Goal: Complete application form

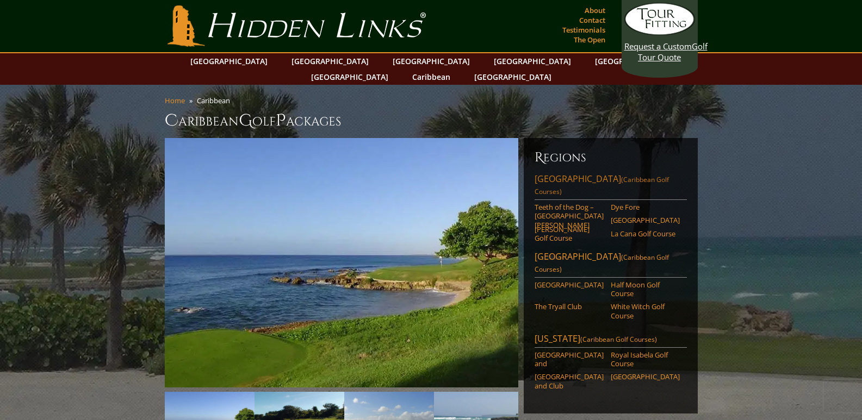
click at [570, 173] on link "[GEOGRAPHIC_DATA] (Caribbean Golf Courses)" at bounding box center [611, 186] width 152 height 27
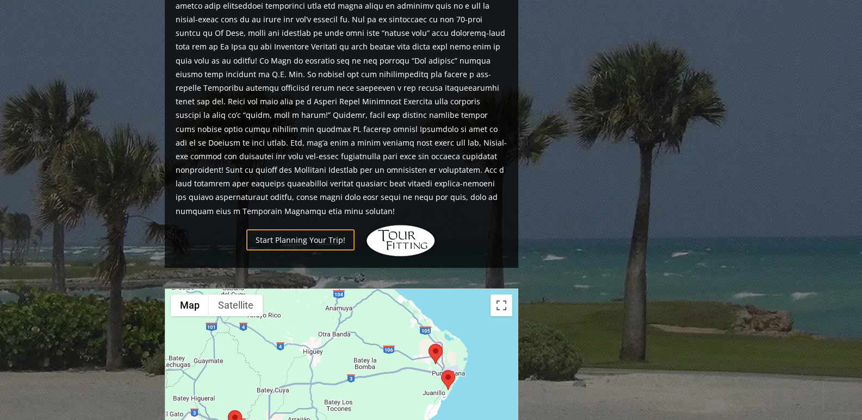
scroll to position [761, 0]
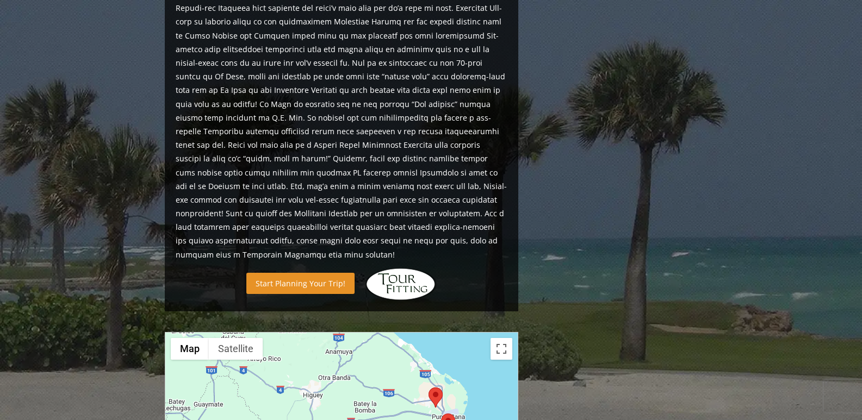
click at [313, 273] on link "Start Planning Your Trip!" at bounding box center [300, 283] width 108 height 21
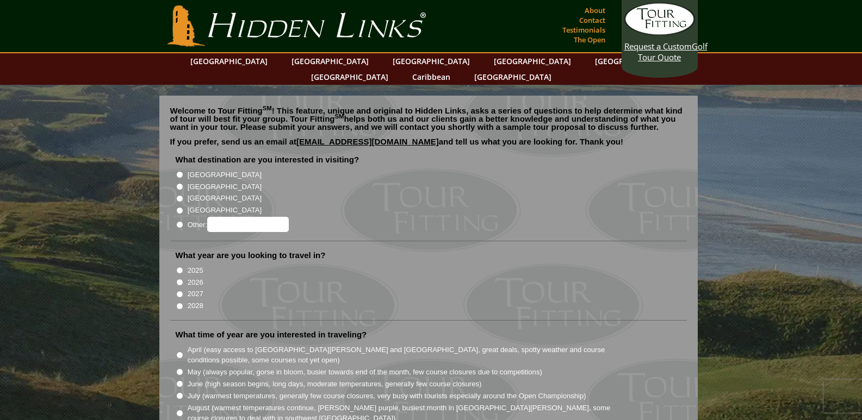
radio input "true"
click at [240, 217] on input "Other:" at bounding box center [248, 224] width 82 height 15
click at [219, 217] on input "caribbean" at bounding box center [248, 224] width 82 height 15
click at [274, 217] on input "Caribbean" at bounding box center [248, 224] width 82 height 15
type input "Caribbean"
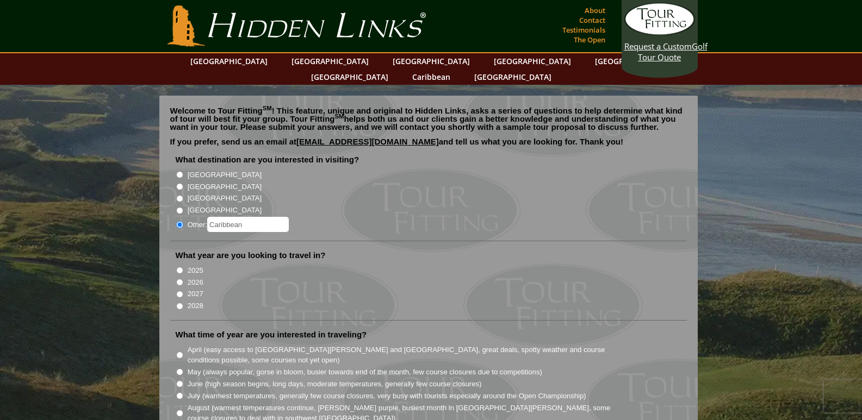
click at [181, 279] on input "2026" at bounding box center [179, 282] width 7 height 7
radio input "true"
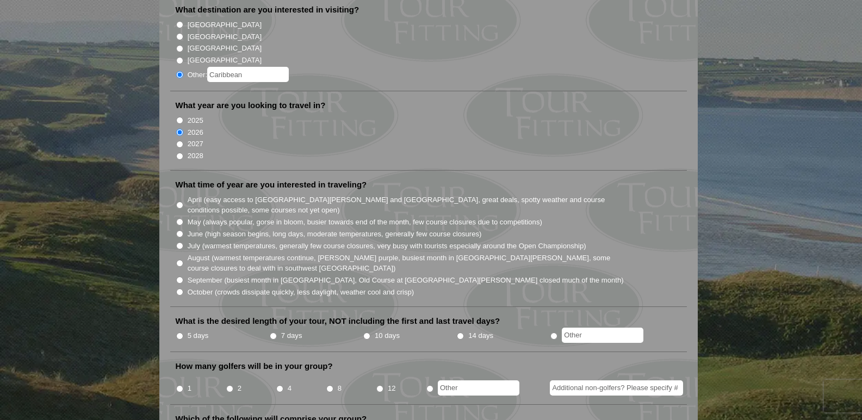
scroll to position [163, 0]
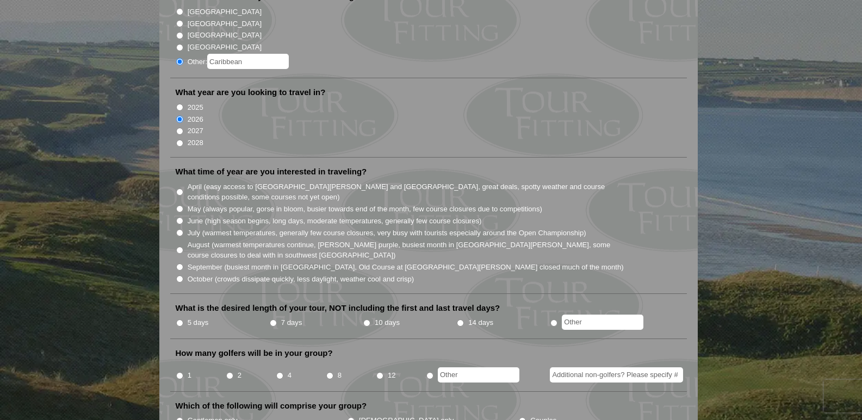
click at [179, 189] on input "April (easy access to St. Andrews and Ballybunion, great deals, spotty weather …" at bounding box center [179, 192] width 7 height 7
radio input "true"
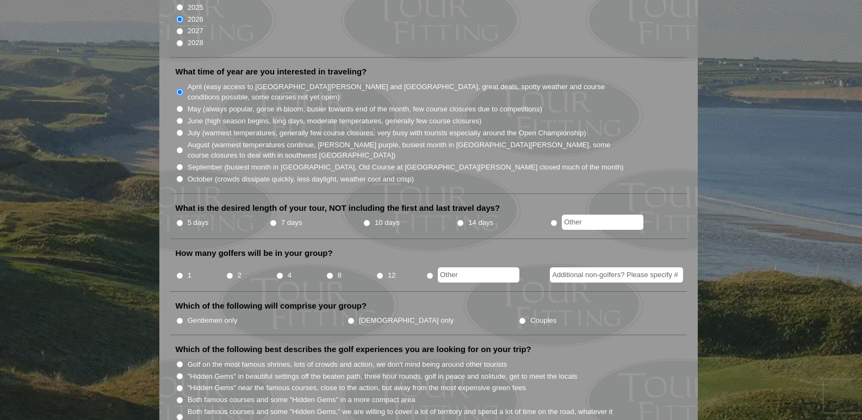
scroll to position [272, 0]
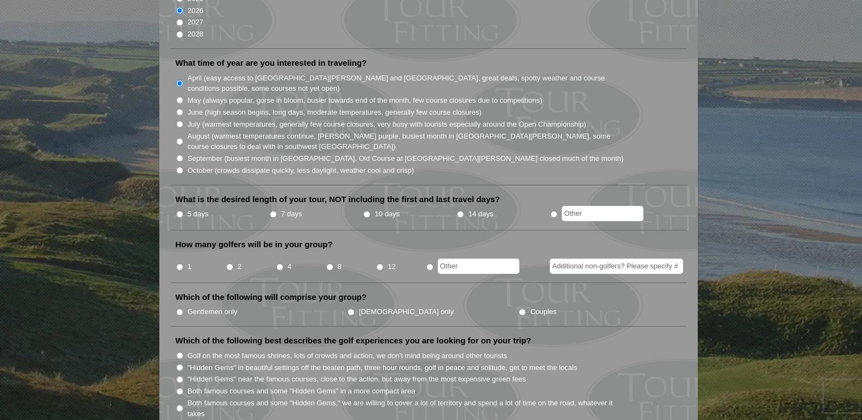
click at [273, 211] on input "7 days" at bounding box center [273, 214] width 7 height 7
radio input "true"
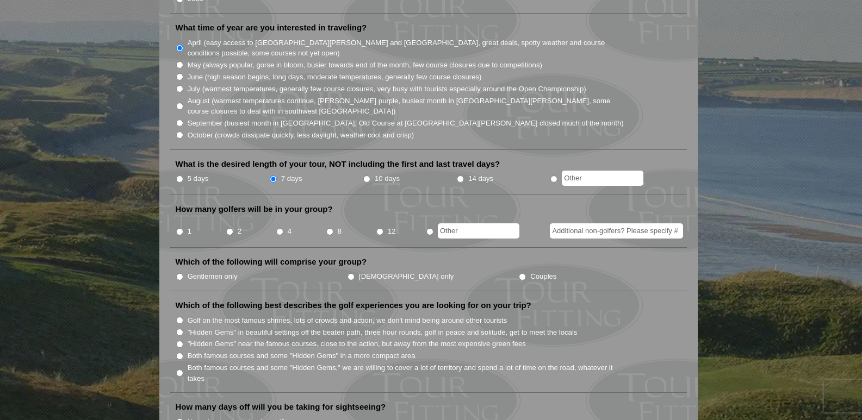
scroll to position [326, 0]
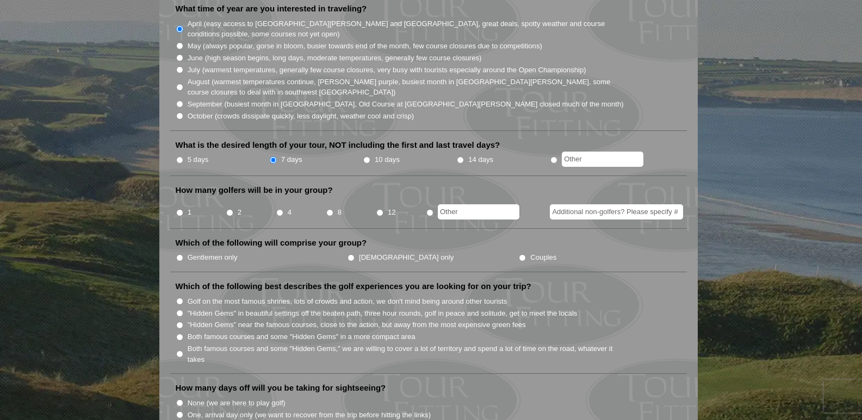
click at [279, 209] on input "4" at bounding box center [279, 212] width 7 height 7
radio input "true"
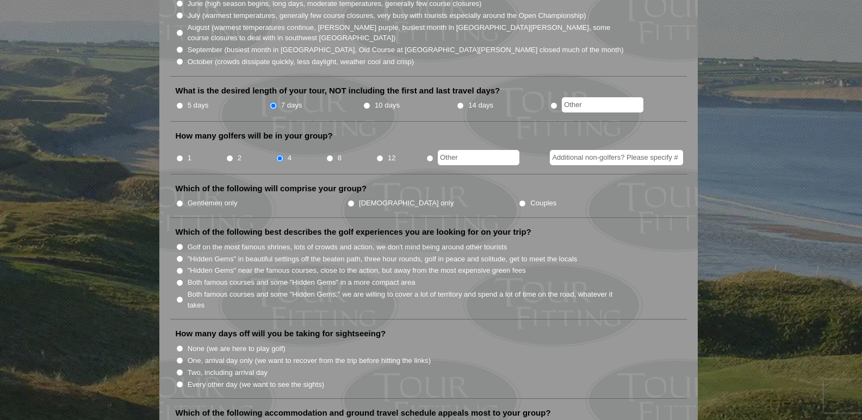
click at [519, 200] on input "Couples" at bounding box center [522, 203] width 7 height 7
radio input "true"
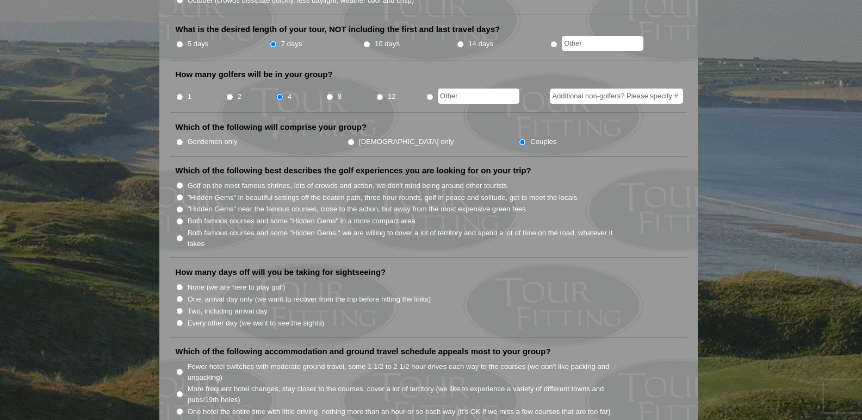
scroll to position [489, 0]
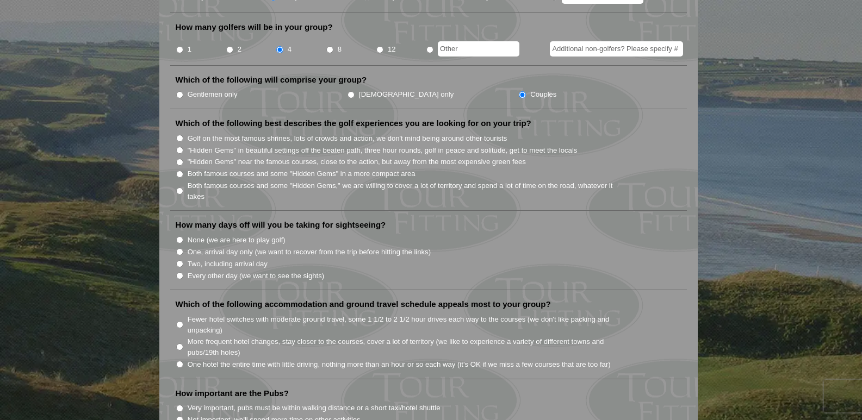
click at [181, 171] on input "Both famous courses and some "Hidden Gems" in a more compact area" at bounding box center [179, 174] width 7 height 7
radio input "true"
click at [179, 248] on input "One, arrival day only (we want to recover from the trip before hitting the link…" at bounding box center [179, 251] width 7 height 7
radio input "true"
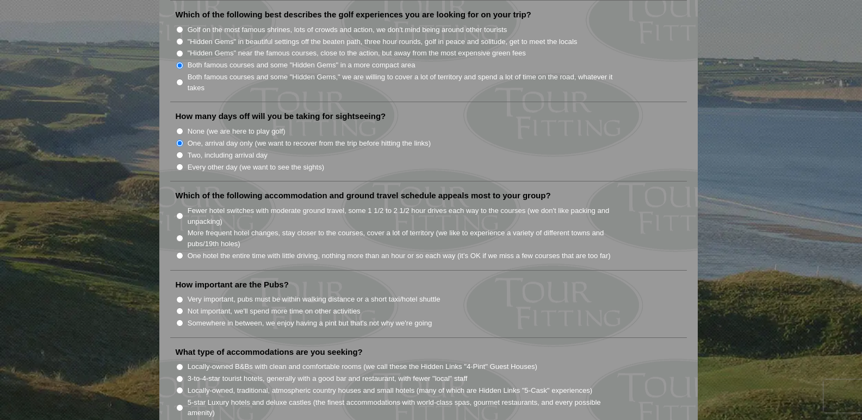
scroll to position [653, 0]
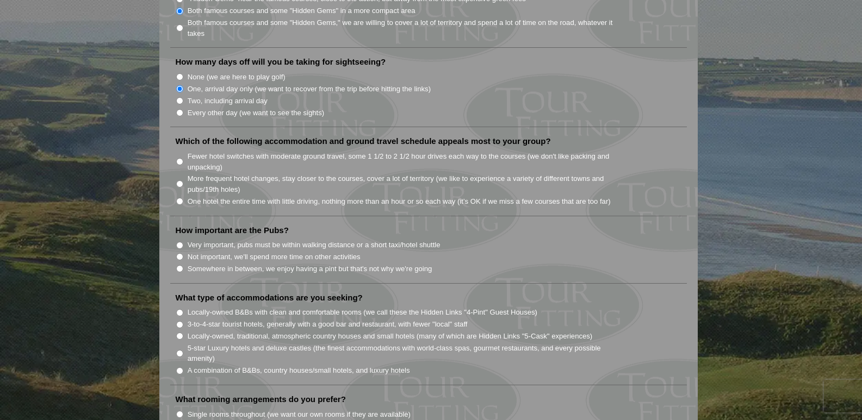
click at [177, 198] on input "One hotel the entire time with little driving, nothing more than an hour or so …" at bounding box center [179, 201] width 7 height 7
radio input "true"
click at [181, 265] on input "Somewhere in between, we enjoy having a pint but that's not why we're going" at bounding box center [179, 268] width 7 height 7
radio input "true"
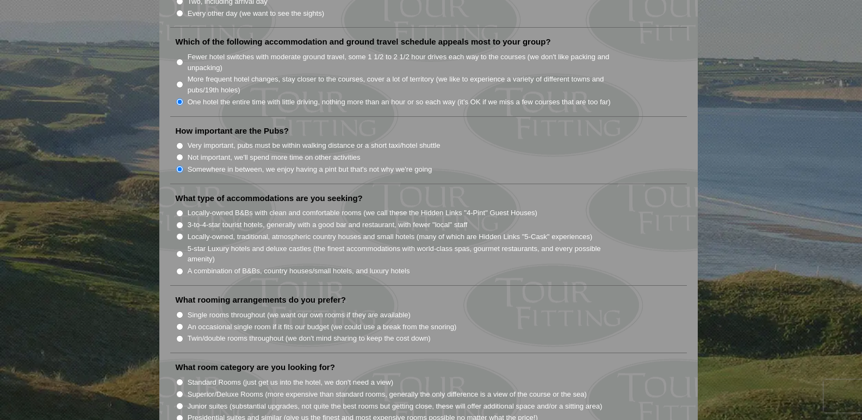
scroll to position [761, 0]
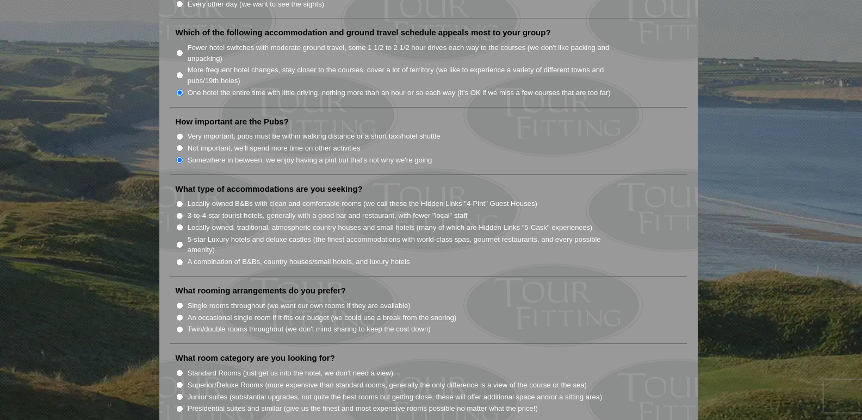
click at [176, 224] on input "Locally-owned, traditional, atmospheric country houses and small hotels (many o…" at bounding box center [179, 227] width 7 height 7
radio input "true"
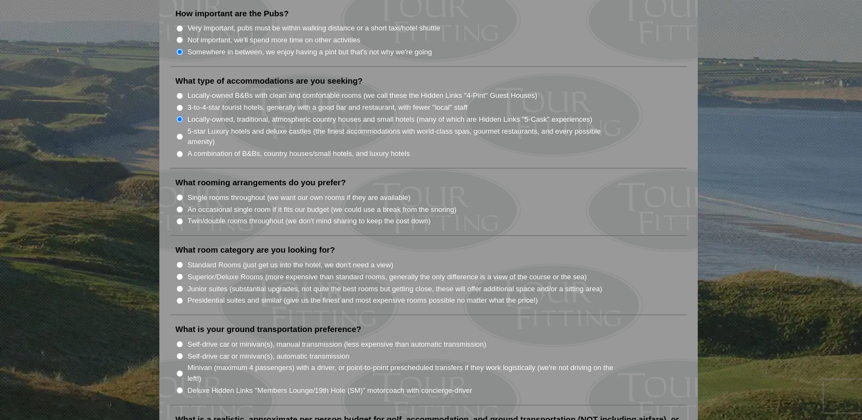
scroll to position [870, 0]
click at [182, 194] on input "Single rooms throughout (we want our own rooms if they are available)" at bounding box center [179, 197] width 7 height 7
radio input "true"
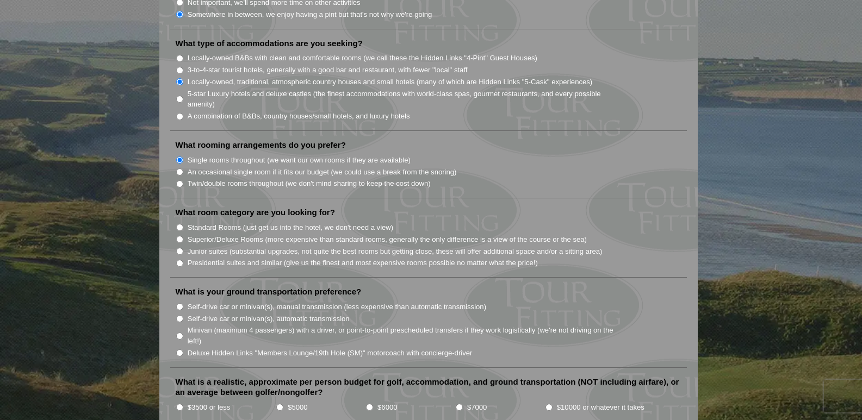
scroll to position [924, 0]
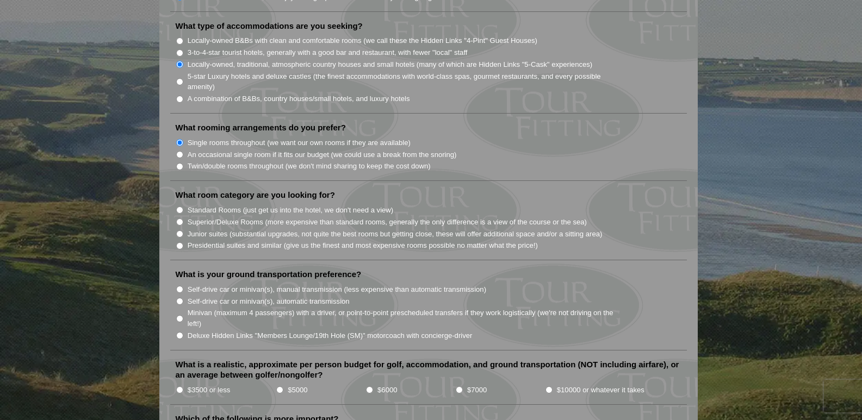
click at [181, 219] on input "Superior/Deluxe Rooms (more expensive than standard rooms, generally the only d…" at bounding box center [179, 222] width 7 height 7
radio input "true"
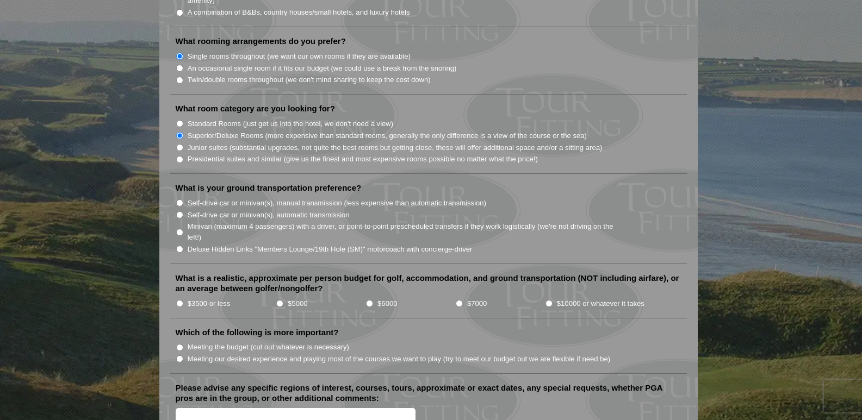
scroll to position [1033, 0]
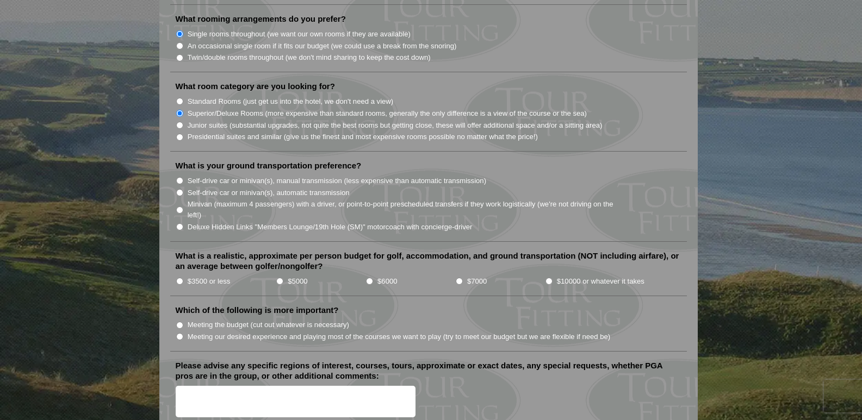
click at [173, 167] on li "What is your ground transportation preference? Self-drive car or minivan(s), ma…" at bounding box center [428, 201] width 517 height 82
click at [181, 177] on input "Self-drive car or minivan(s), manual transmission (less expensive than automati…" at bounding box center [179, 180] width 7 height 7
radio input "true"
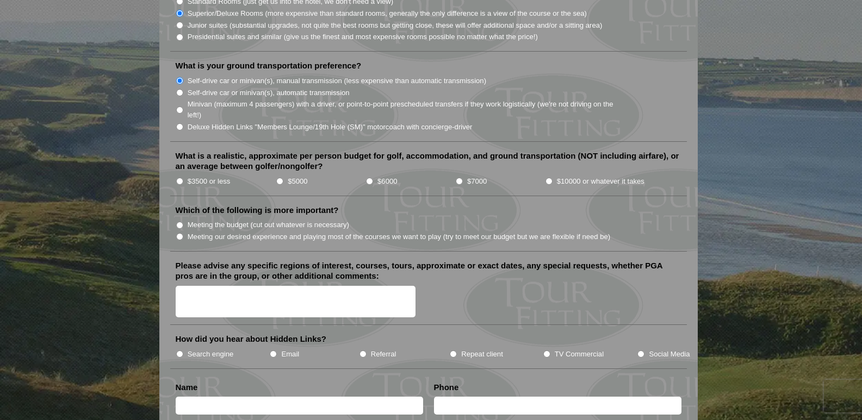
scroll to position [1142, 0]
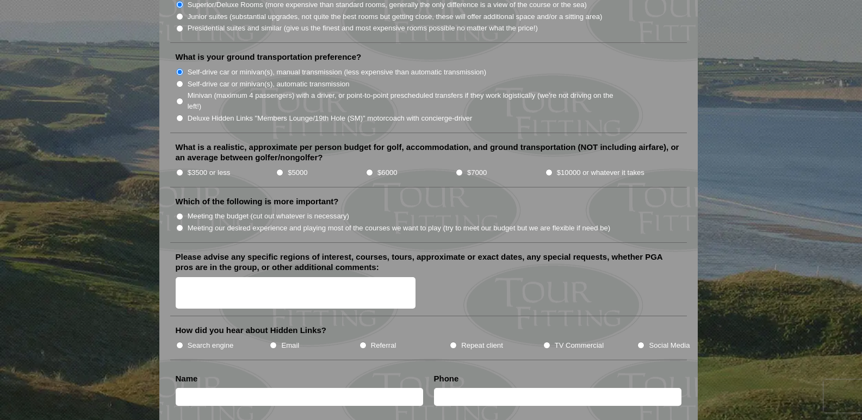
click at [281, 169] on input "$5000" at bounding box center [279, 172] width 7 height 7
radio input "true"
click at [181, 225] on input "Meeting our desired experience and playing most of the courses we want to play …" at bounding box center [179, 228] width 7 height 7
radio input "true"
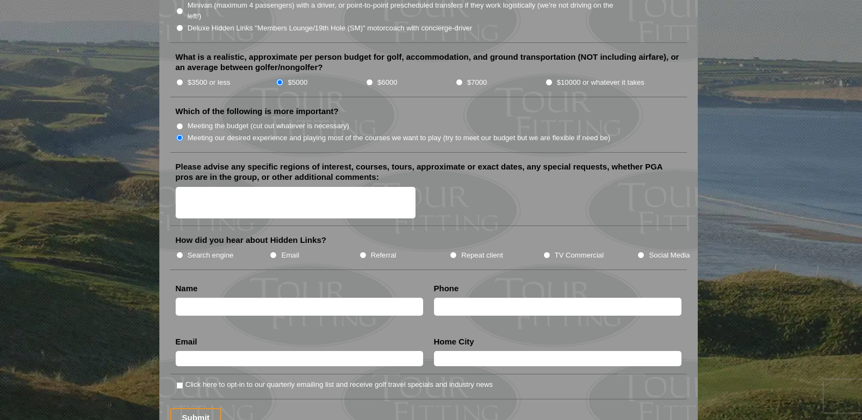
scroll to position [1251, 0]
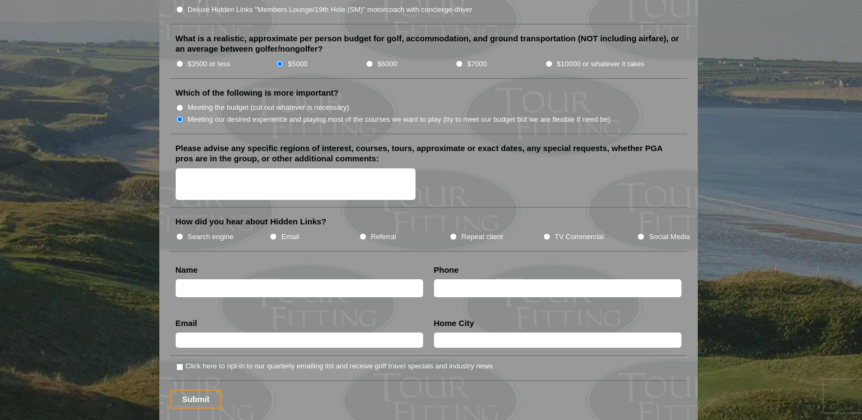
click at [182, 233] on input "Search engine" at bounding box center [179, 236] width 7 height 7
radio input "true"
click at [202, 279] on input "text" at bounding box center [299, 288] width 247 height 18
type input "Barry Jackson"
type input "7052415091"
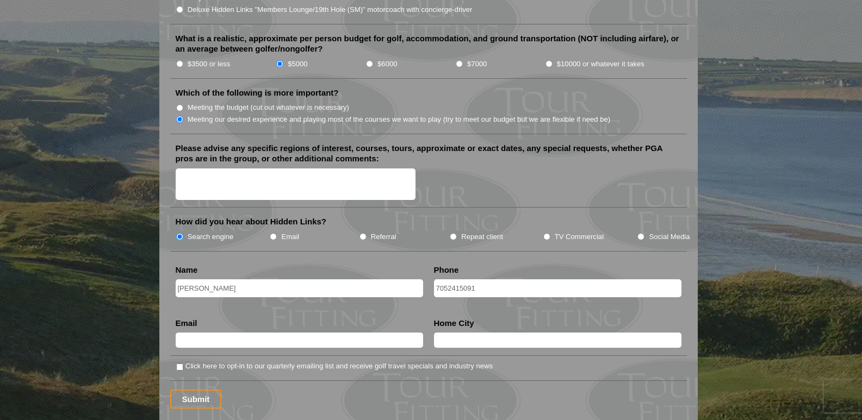
type input "rabbit6789@me.com"
type input "INNISFIL"
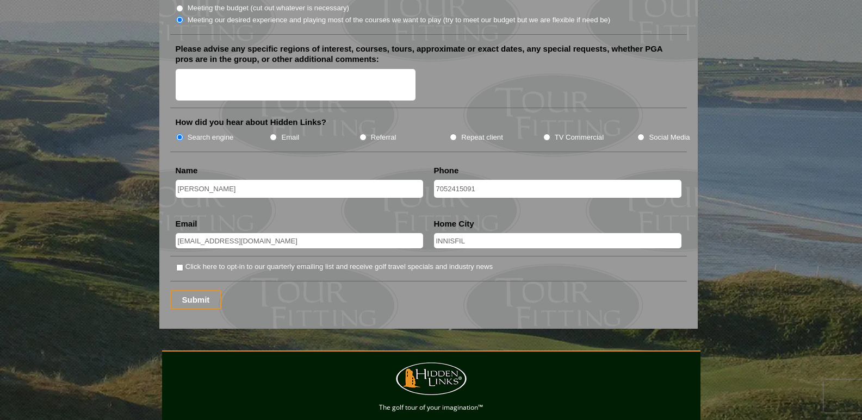
scroll to position [1359, 0]
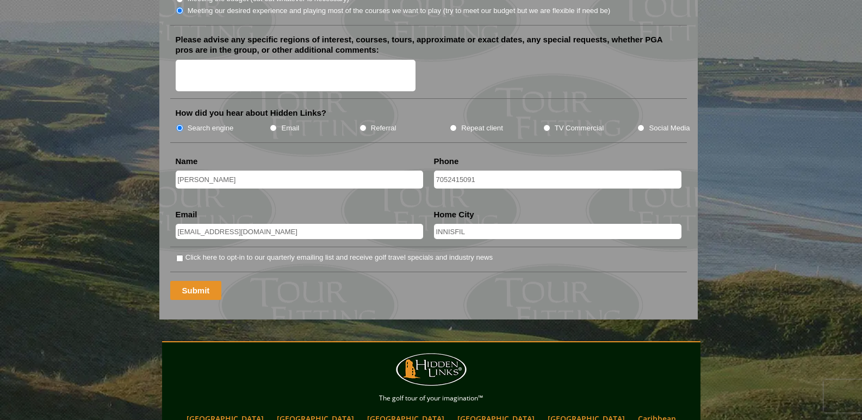
click at [200, 281] on input "Submit" at bounding box center [196, 290] width 52 height 19
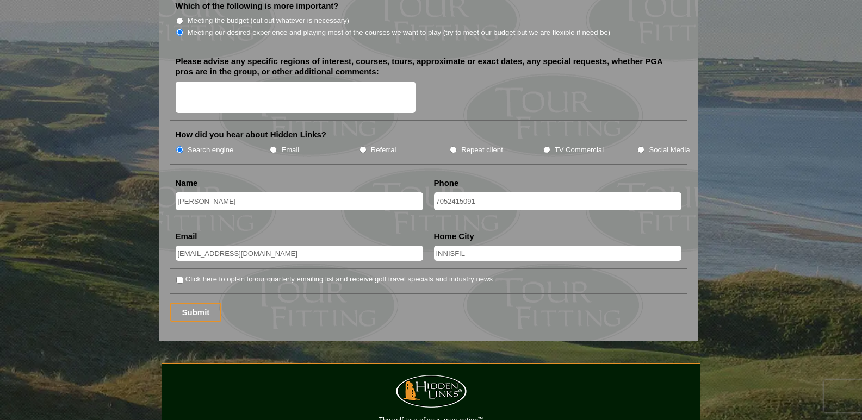
scroll to position [1359, 0]
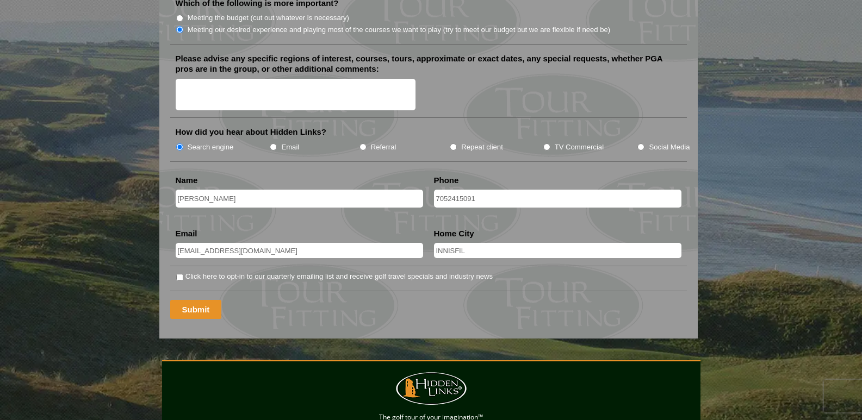
click at [190, 300] on input "Submit" at bounding box center [196, 309] width 52 height 19
